Goal: Contribute content

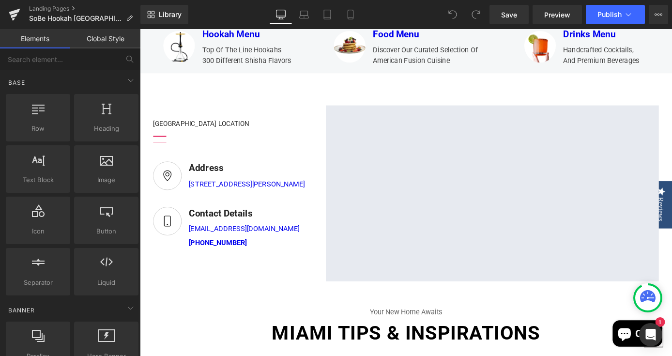
click at [100, 38] on link "Global Style" at bounding box center [105, 38] width 70 height 19
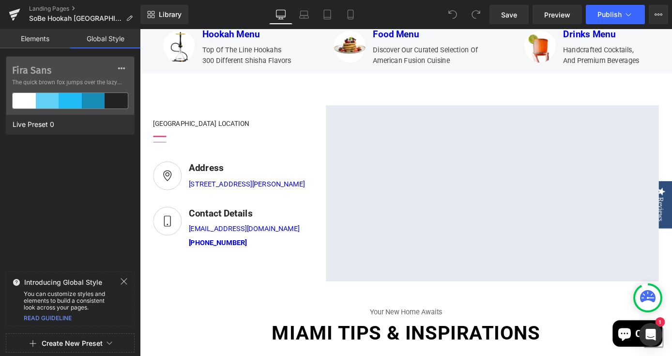
click at [51, 39] on link "Elements" at bounding box center [35, 38] width 70 height 19
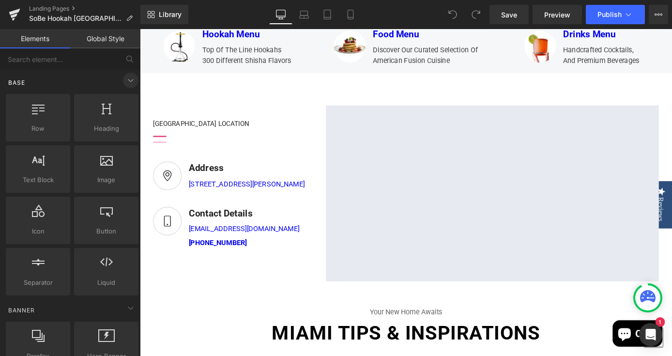
click at [125, 81] on icon at bounding box center [131, 81] width 12 height 12
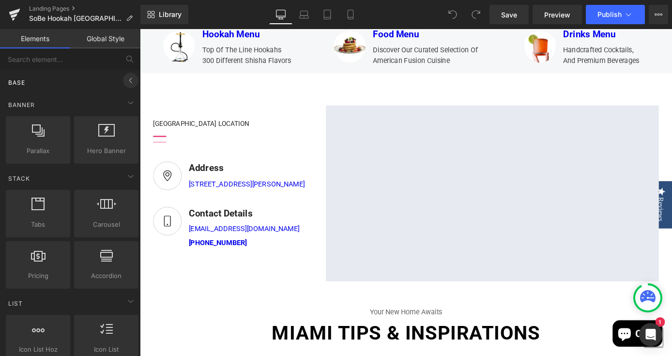
click at [125, 81] on icon at bounding box center [131, 81] width 12 height 12
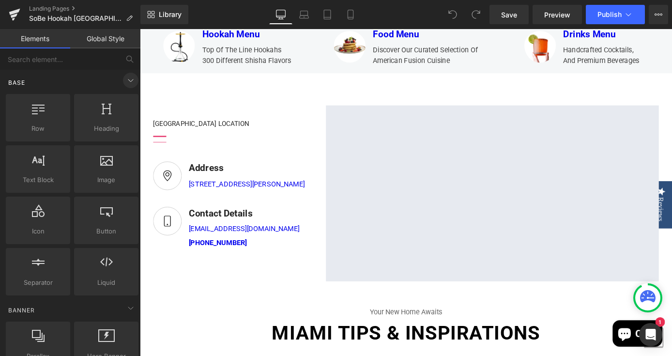
click at [125, 81] on icon at bounding box center [131, 81] width 12 height 12
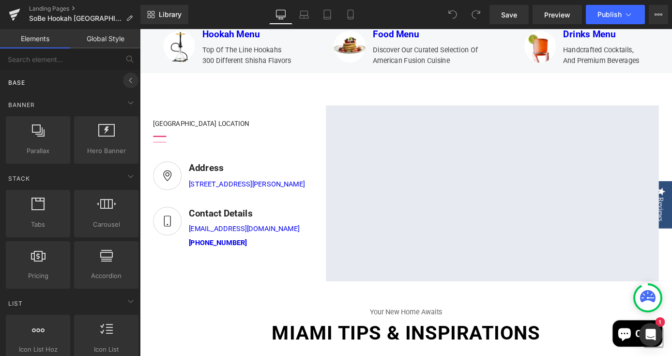
click at [125, 81] on icon at bounding box center [131, 81] width 12 height 12
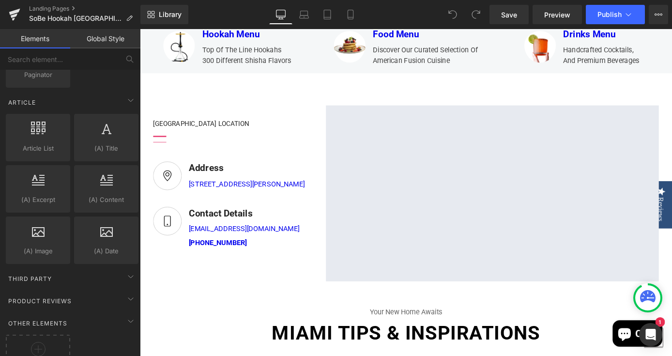
scroll to position [1748, 0]
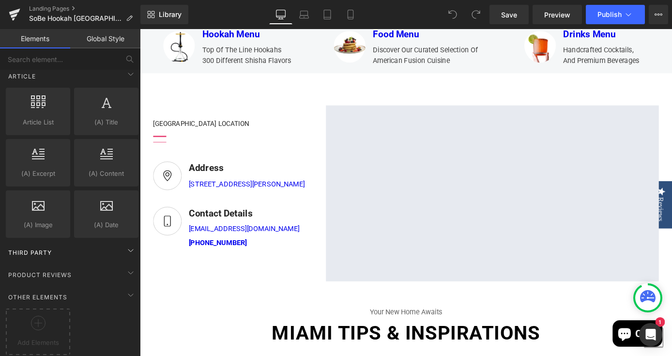
click at [117, 243] on div "Third Party" at bounding box center [72, 252] width 137 height 19
click at [125, 245] on icon at bounding box center [131, 251] width 12 height 12
click at [50, 248] on span "Third Party" at bounding box center [30, 252] width 46 height 9
click at [125, 267] on icon at bounding box center [131, 273] width 12 height 12
click at [117, 265] on div "Product Reviews" at bounding box center [72, 274] width 137 height 19
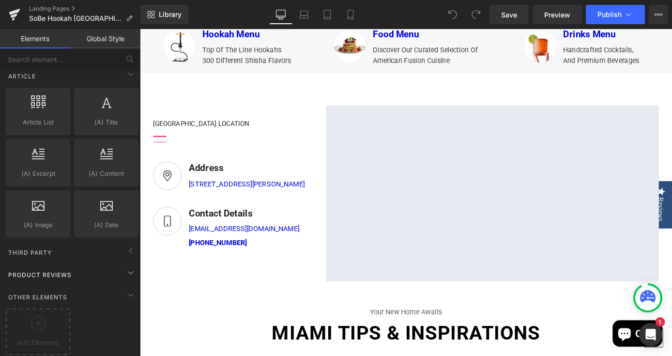
click at [117, 265] on div "Product Reviews" at bounding box center [72, 274] width 137 height 19
click at [59, 270] on span "Product Reviews" at bounding box center [39, 274] width 65 height 9
click at [50, 321] on div at bounding box center [38, 327] width 60 height 22
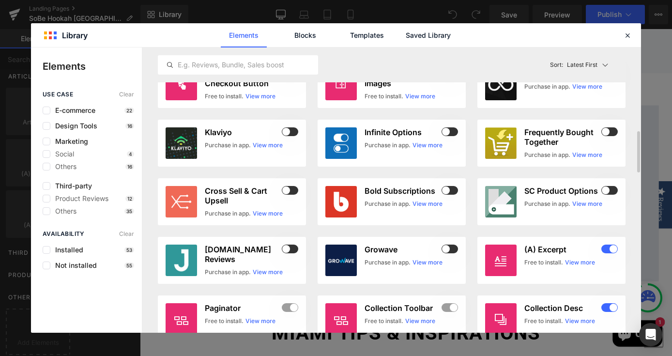
scroll to position [601, 0]
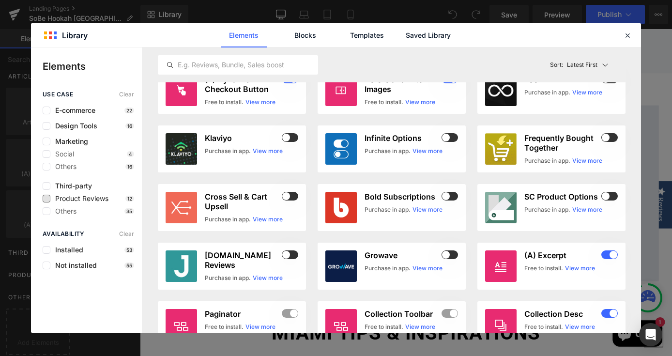
click at [96, 200] on span "Product Reviews" at bounding box center [79, 199] width 58 height 8
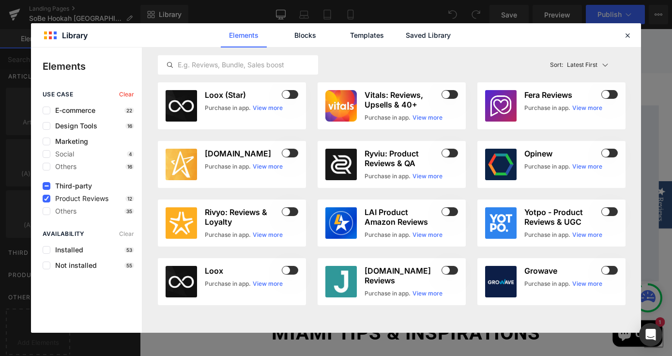
scroll to position [0, 0]
click at [236, 71] on div at bounding box center [238, 64] width 160 height 19
click at [236, 64] on input "text" at bounding box center [237, 65] width 159 height 12
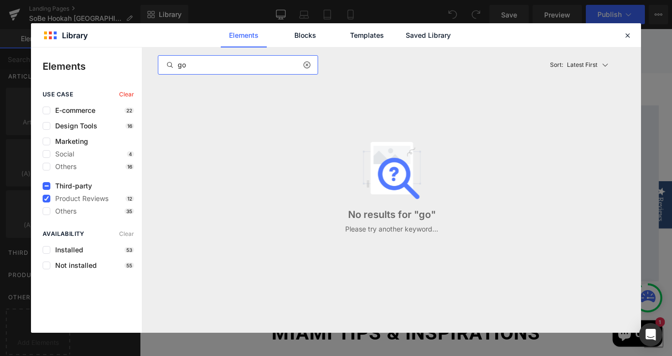
type input "g"
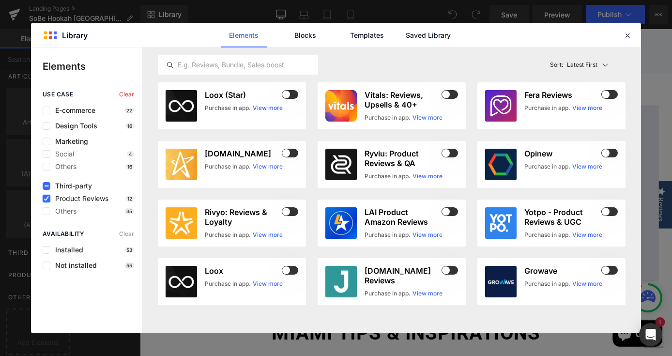
click at [48, 199] on icon at bounding box center [46, 199] width 5 height 0
click at [46, 199] on input "checkbox" at bounding box center [46, 199] width 0 height 0
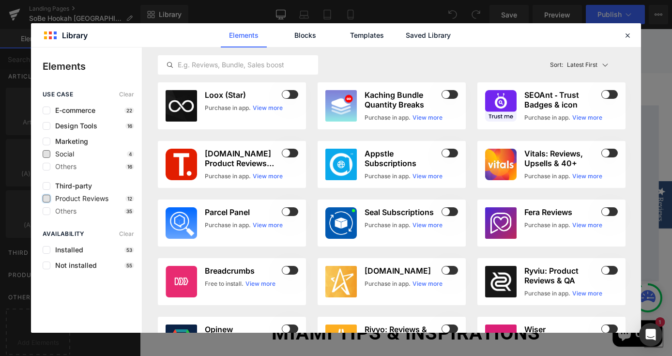
click at [67, 155] on span "Social" at bounding box center [62, 154] width 24 height 8
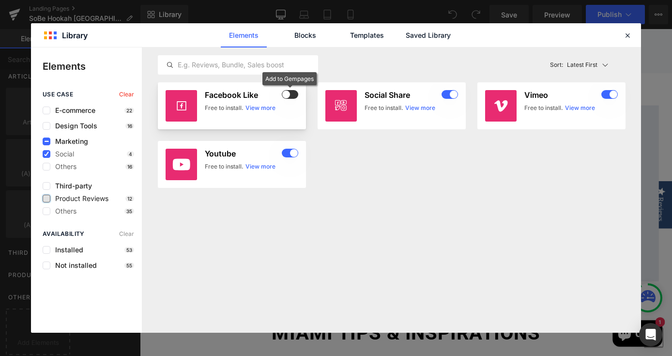
click at [293, 94] on span at bounding box center [290, 94] width 16 height 9
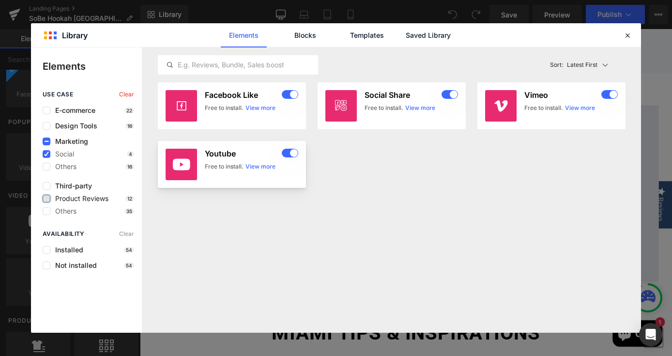
scroll to position [581, 0]
click at [308, 38] on link "Blocks" at bounding box center [305, 35] width 46 height 24
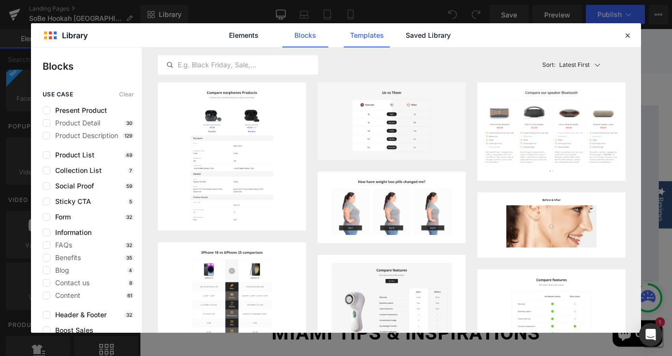
click at [351, 31] on link "Templates" at bounding box center [367, 35] width 46 height 24
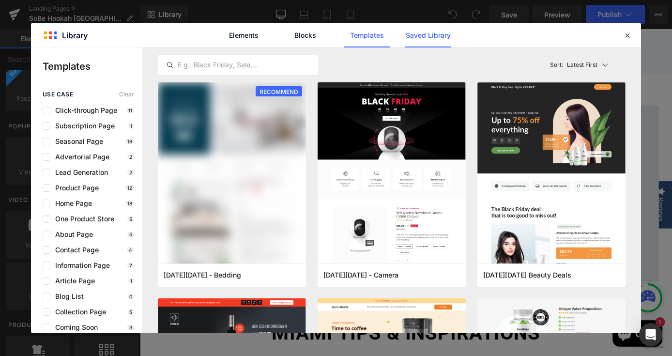
click at [412, 40] on link "Saved Library" at bounding box center [428, 35] width 46 height 24
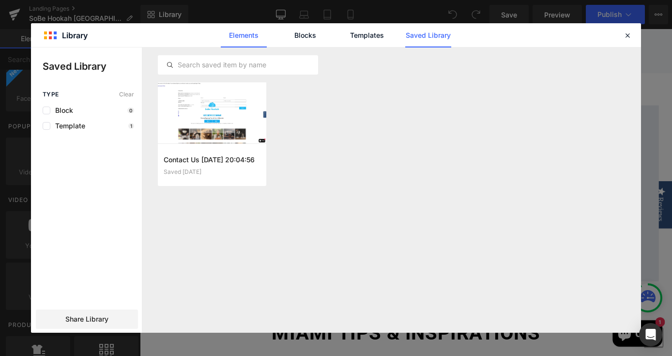
click at [244, 33] on link "Elements" at bounding box center [244, 35] width 46 height 24
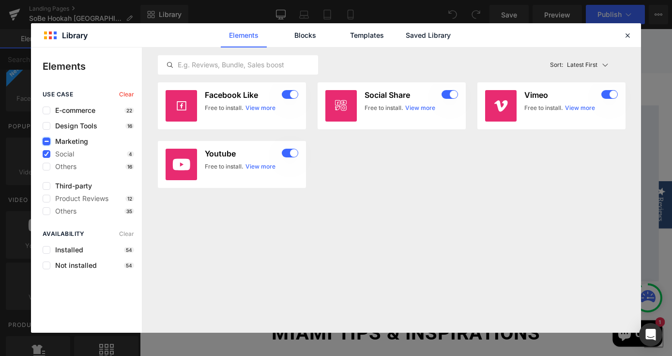
click at [49, 141] on label at bounding box center [47, 142] width 8 height 8
click at [46, 141] on input "checkbox" at bounding box center [46, 141] width 0 height 0
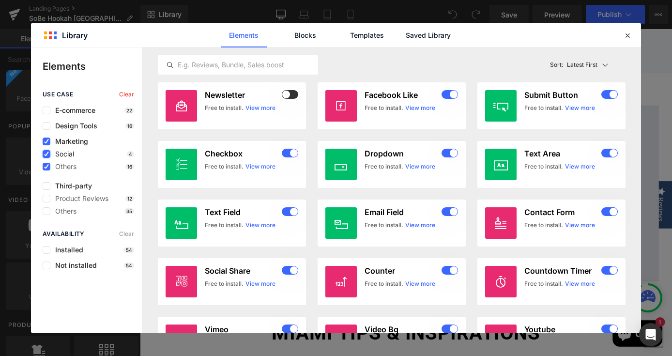
click at [46, 154] on icon at bounding box center [46, 154] width 5 height 0
click at [46, 154] on input "checkbox" at bounding box center [46, 154] width 0 height 0
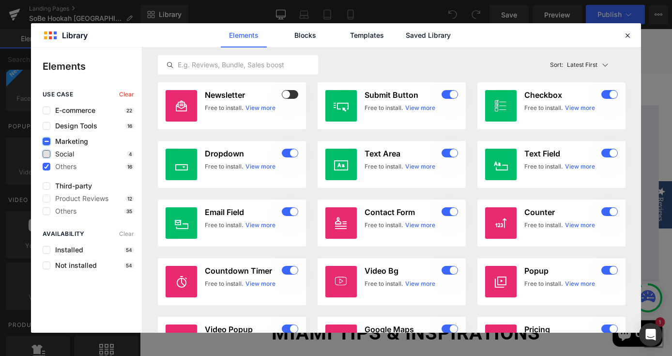
click at [47, 141] on icon at bounding box center [46, 141] width 5 height 0
click at [46, 141] on input "checkbox" at bounding box center [46, 141] width 0 height 0
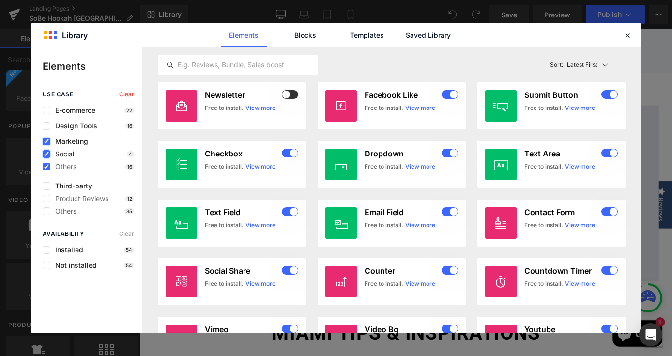
click at [47, 141] on icon at bounding box center [46, 141] width 5 height 0
click at [46, 141] on input "checkbox" at bounding box center [46, 141] width 0 height 0
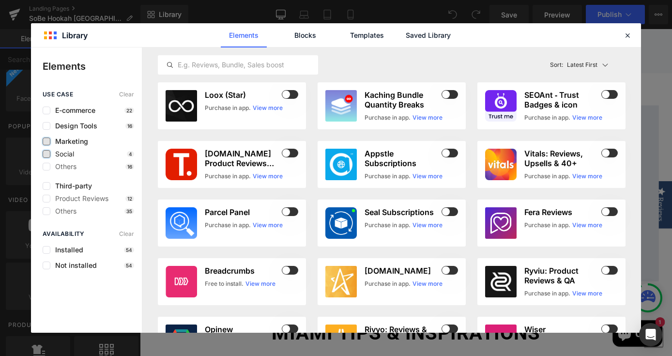
click at [102, 250] on div "Installed 54" at bounding box center [89, 250] width 92 height 8
click at [45, 250] on label at bounding box center [47, 250] width 8 height 8
click at [46, 250] on input "checkbox" at bounding box center [46, 250] width 0 height 0
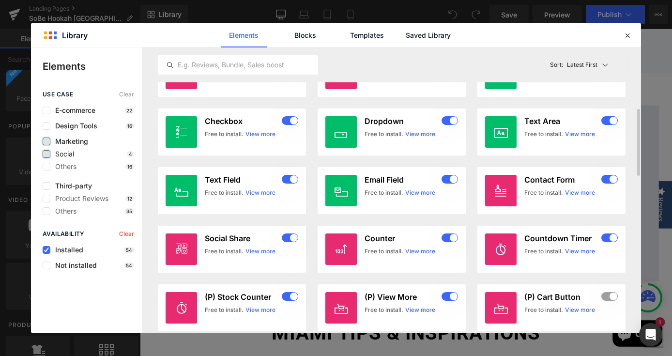
scroll to position [291, 0]
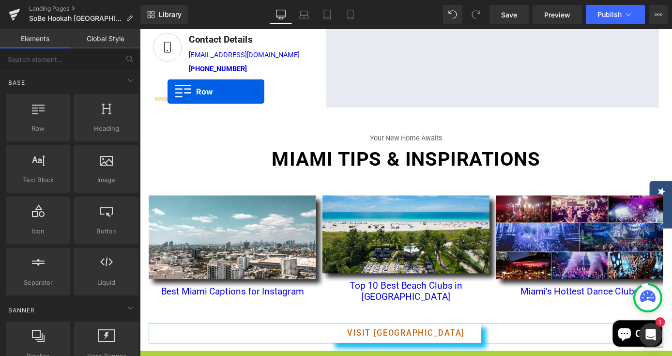
scroll to position [486, 0]
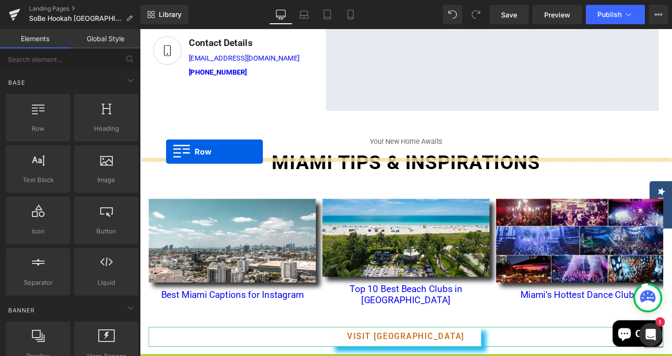
drag, startPoint x: 164, startPoint y: 161, endPoint x: 169, endPoint y: 164, distance: 6.1
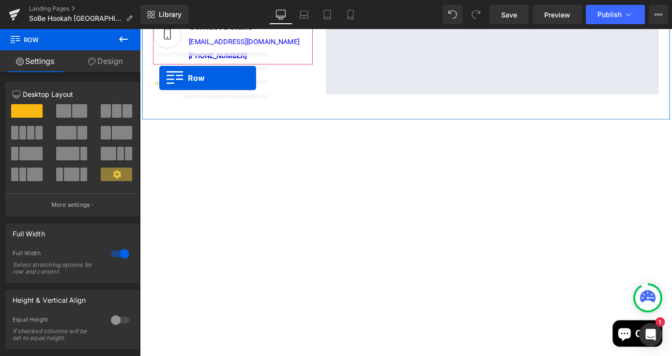
scroll to position [503, 0]
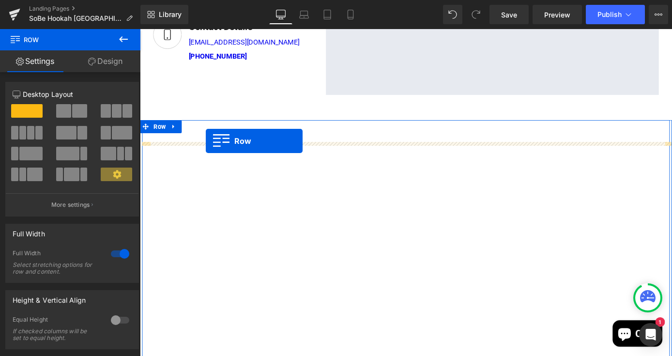
drag, startPoint x: 164, startPoint y: 277, endPoint x: 213, endPoint y: 152, distance: 134.4
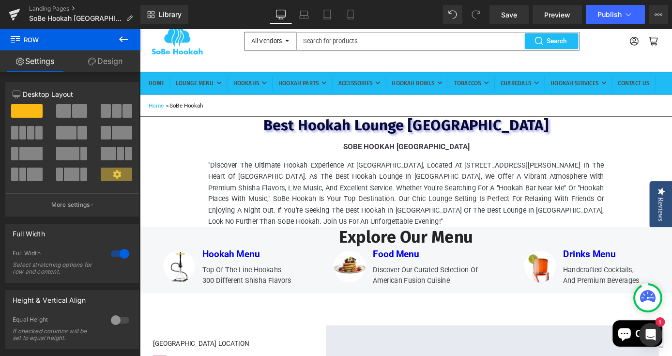
scroll to position [54, 0]
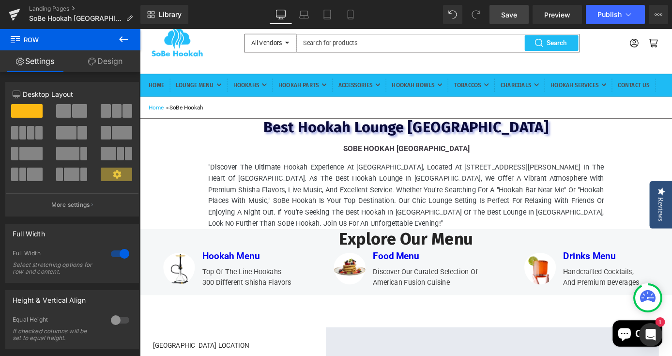
click at [518, 16] on link "Save" at bounding box center [509, 14] width 39 height 19
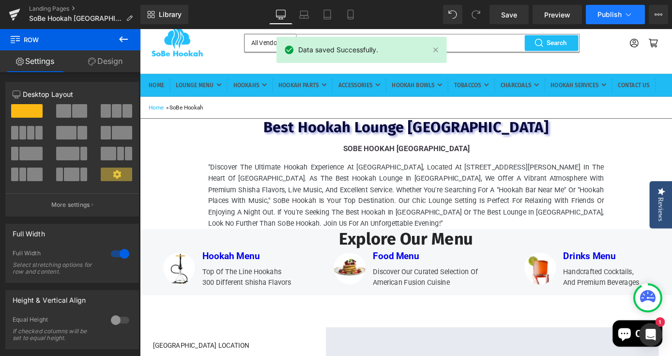
click at [608, 15] on span "Publish" at bounding box center [610, 15] width 24 height 8
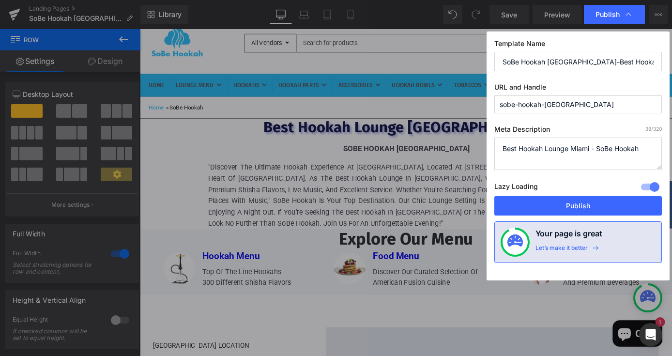
click at [502, 150] on textarea "Best Hookah Lounge Miami - SoBe Hookah" at bounding box center [578, 154] width 168 height 32
click at [569, 202] on button "Publish" at bounding box center [578, 205] width 168 height 19
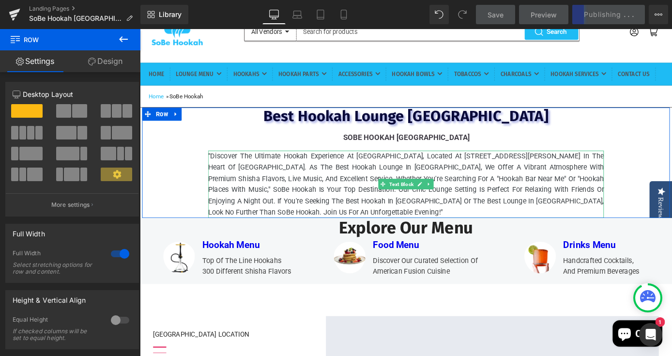
scroll to position [69, 0]
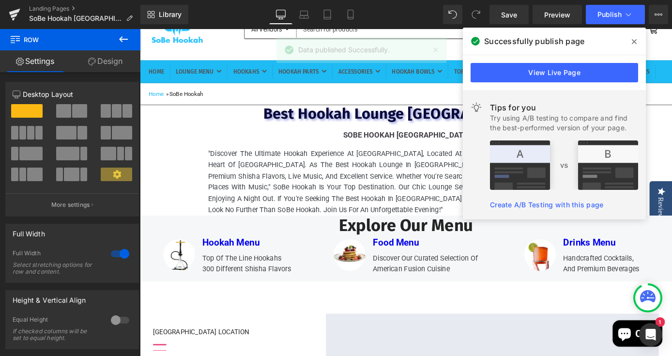
click at [634, 42] on icon at bounding box center [634, 41] width 5 height 5
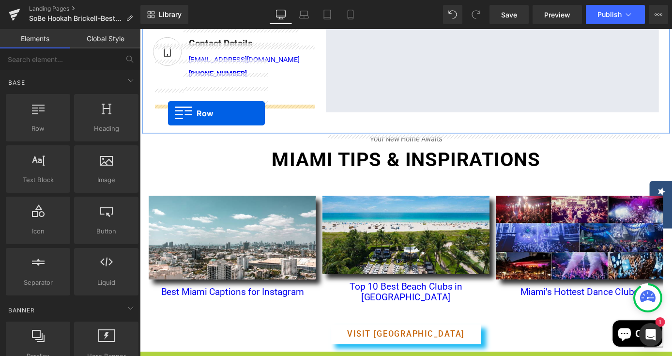
scroll to position [532, 0]
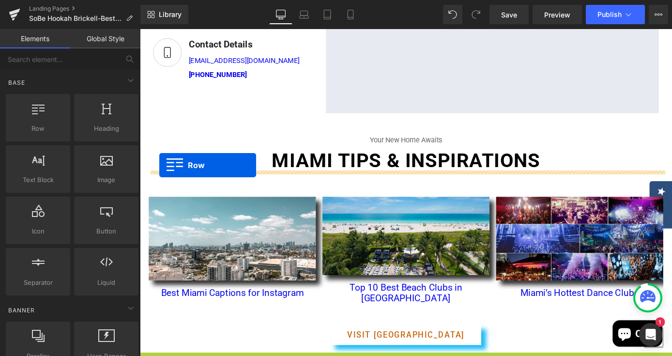
drag, startPoint x: 165, startPoint y: 129, endPoint x: 161, endPoint y: 179, distance: 49.5
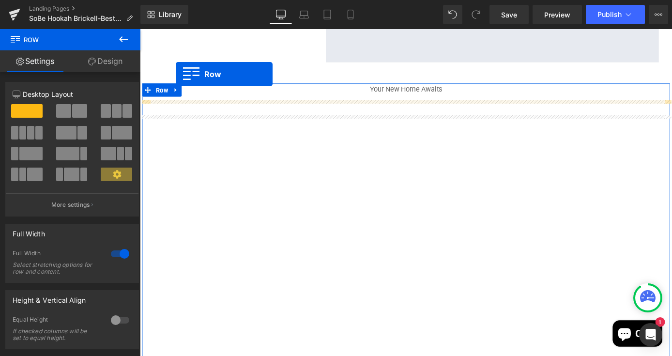
scroll to position [584, 0]
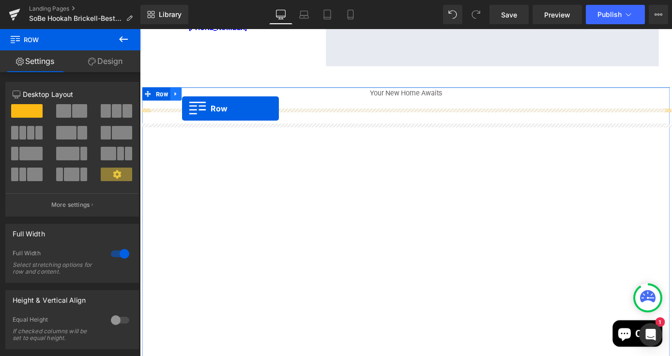
drag, startPoint x: 161, startPoint y: 202, endPoint x: 186, endPoint y: 117, distance: 88.9
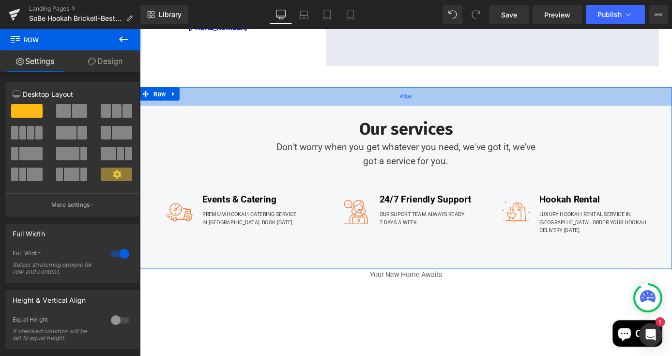
click at [484, 113] on div "42px" at bounding box center [433, 103] width 586 height 20
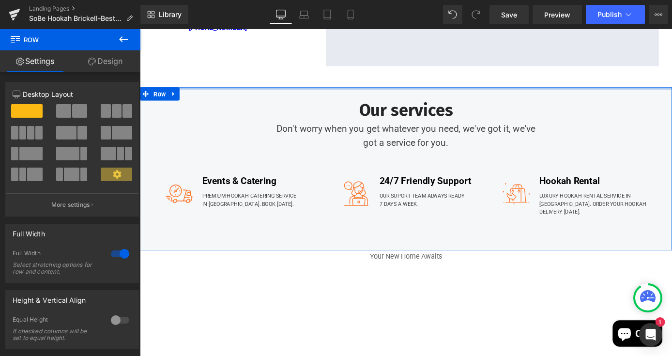
click at [623, 133] on div "Our services Heading Don't worry when you get whatever you need, we've got it, …" at bounding box center [433, 168] width 586 height 150
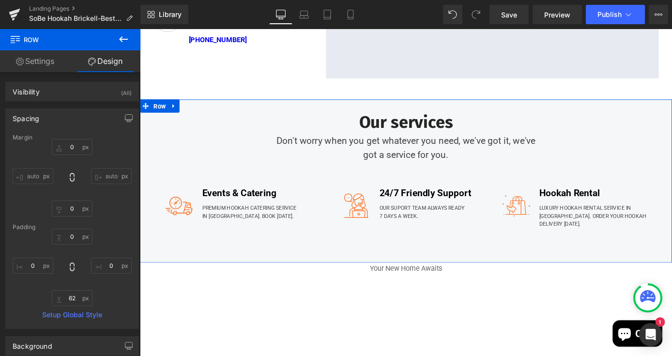
scroll to position [569, 0]
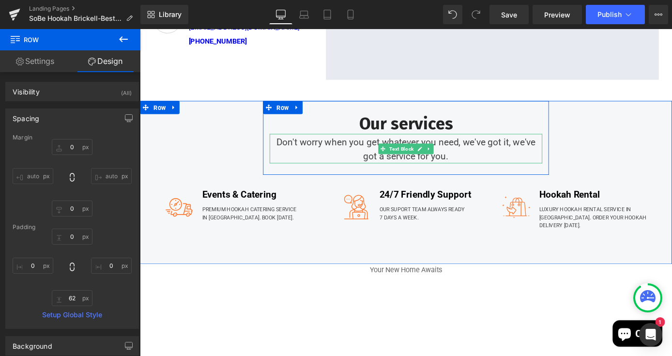
click at [548, 177] on div "Don't worry when you get whatever you need, we've got it, we've got a service f…" at bounding box center [433, 160] width 300 height 32
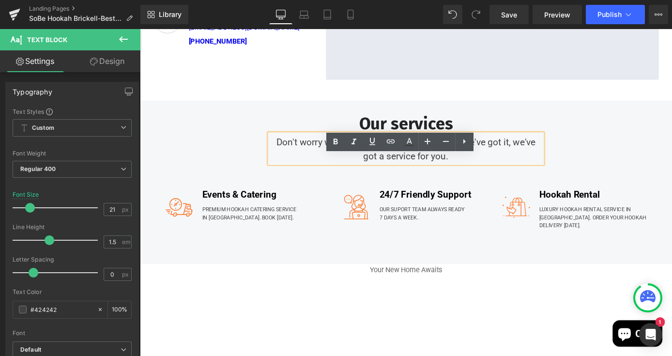
click at [413, 177] on div "Don't worry when you get whatever you need, we've got it, we've got a service f…" at bounding box center [433, 160] width 300 height 32
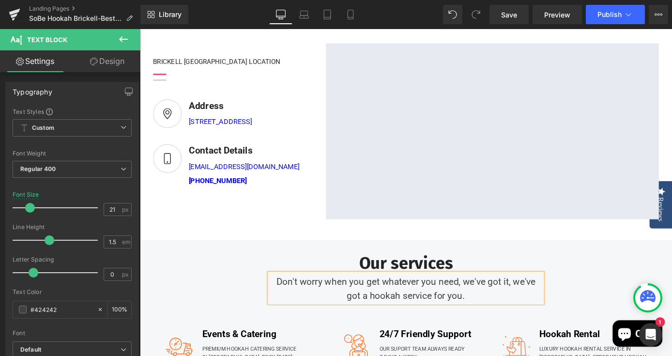
scroll to position [0, 0]
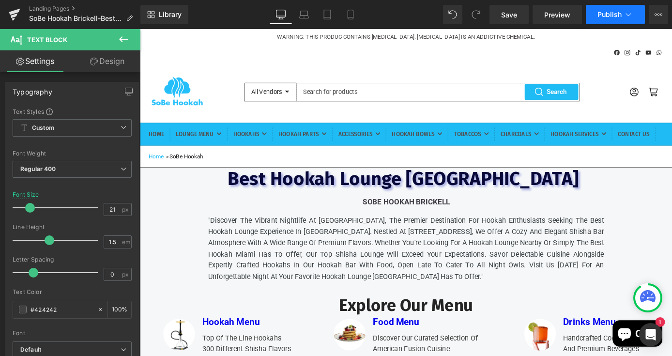
click at [609, 20] on button "Publish" at bounding box center [615, 14] width 59 height 19
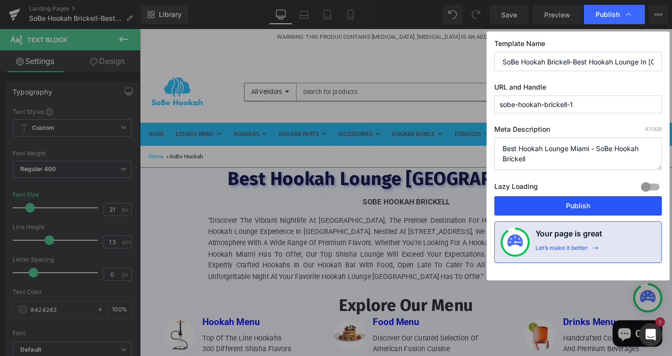
click at [568, 204] on button "Publish" at bounding box center [578, 205] width 168 height 19
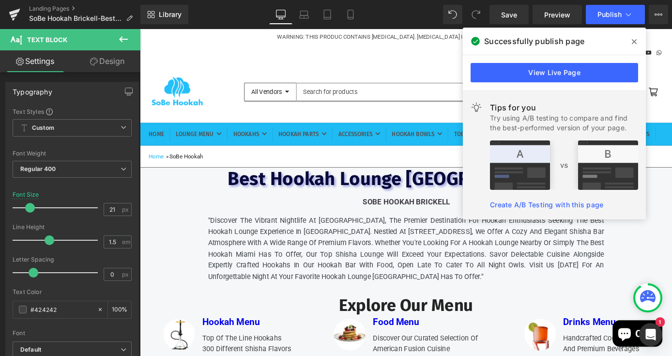
click at [635, 39] on icon at bounding box center [634, 42] width 5 height 8
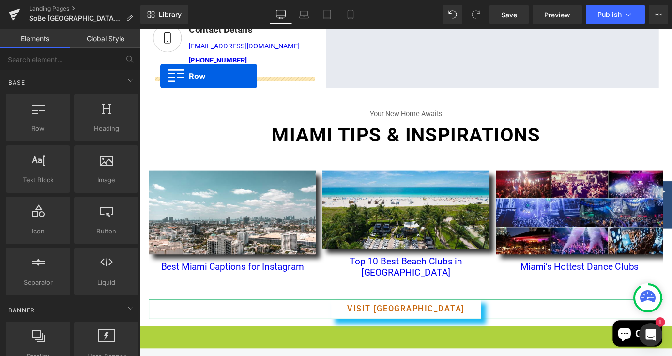
scroll to position [526, 0]
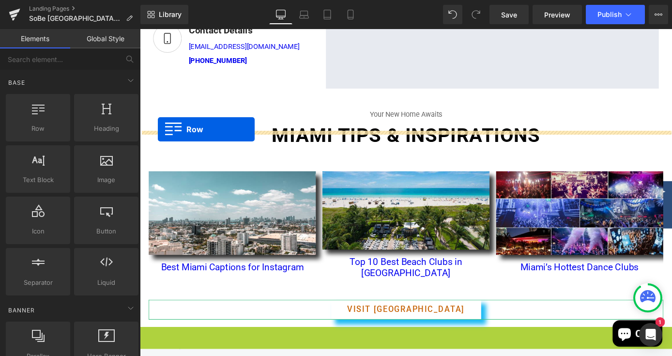
drag, startPoint x: 168, startPoint y: 146, endPoint x: 160, endPoint y: 139, distance: 10.7
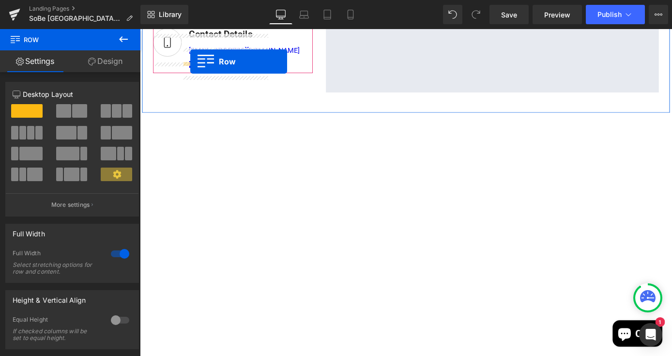
scroll to position [506, 0]
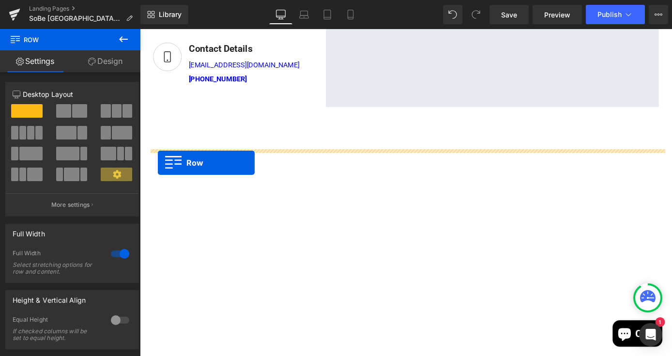
drag, startPoint x: 162, startPoint y: 248, endPoint x: 160, endPoint y: 176, distance: 72.2
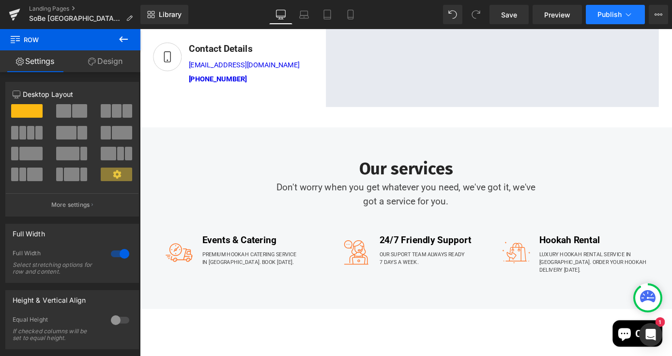
click at [617, 20] on button "Publish" at bounding box center [615, 14] width 59 height 19
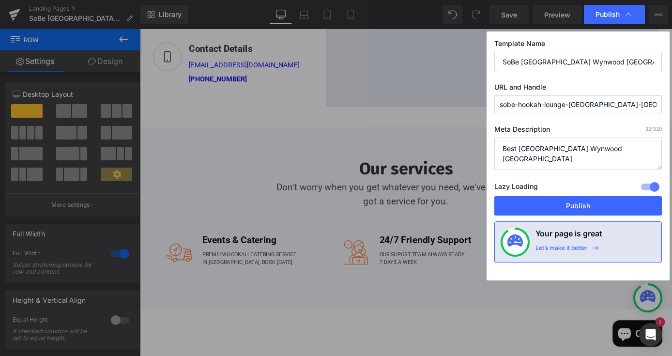
click at [504, 148] on textarea "Best Hookah Lounge Wynwood Miami" at bounding box center [578, 154] width 168 height 32
click at [615, 149] on textarea "Best Hookah Lounge Wynwood Miami" at bounding box center [578, 154] width 168 height 32
click at [614, 146] on textarea "Best Hookah Lounge Wynwood Miami" at bounding box center [578, 154] width 168 height 32
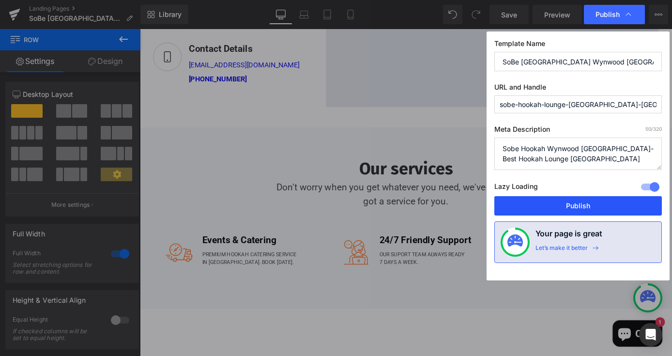
type textarea "Sobe Hookah Wynwood Miami-Best Hookah Lounge Miami"
click at [594, 205] on button "Publish" at bounding box center [578, 205] width 168 height 19
